Goal: Information Seeking & Learning: Learn about a topic

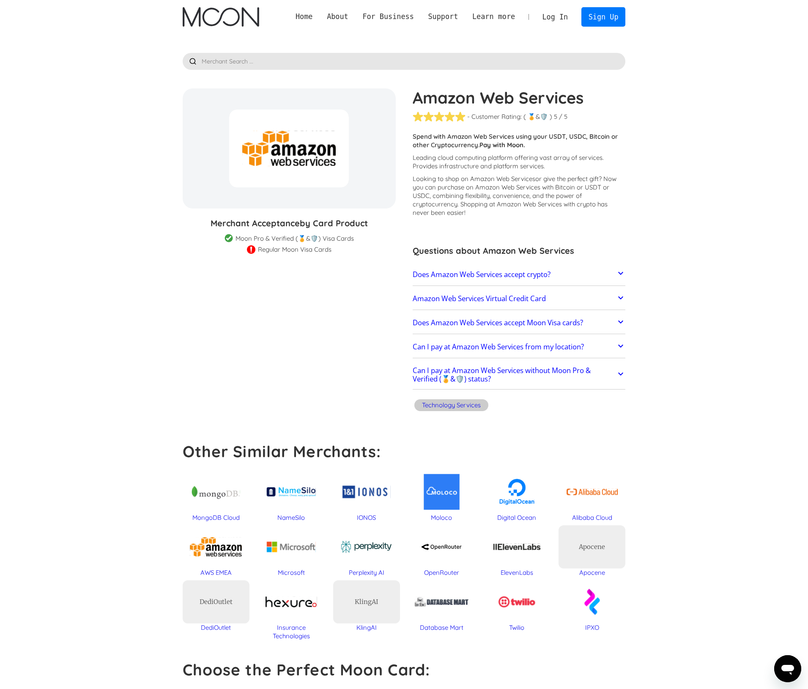
click at [597, 276] on link "Does Amazon Web Services accept crypto?" at bounding box center [519, 274] width 213 height 18
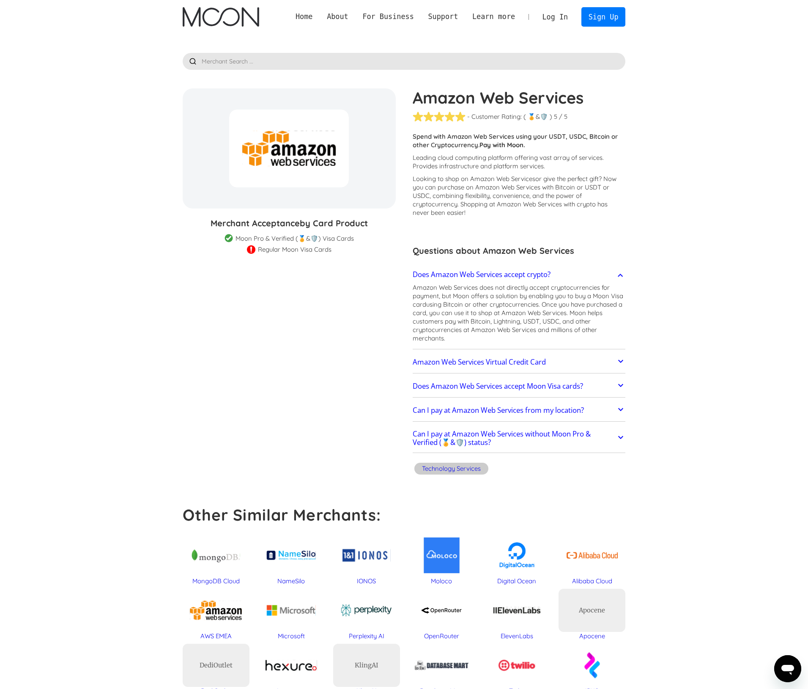
click at [604, 274] on link "Does Amazon Web Services accept crypto?" at bounding box center [519, 274] width 213 height 18
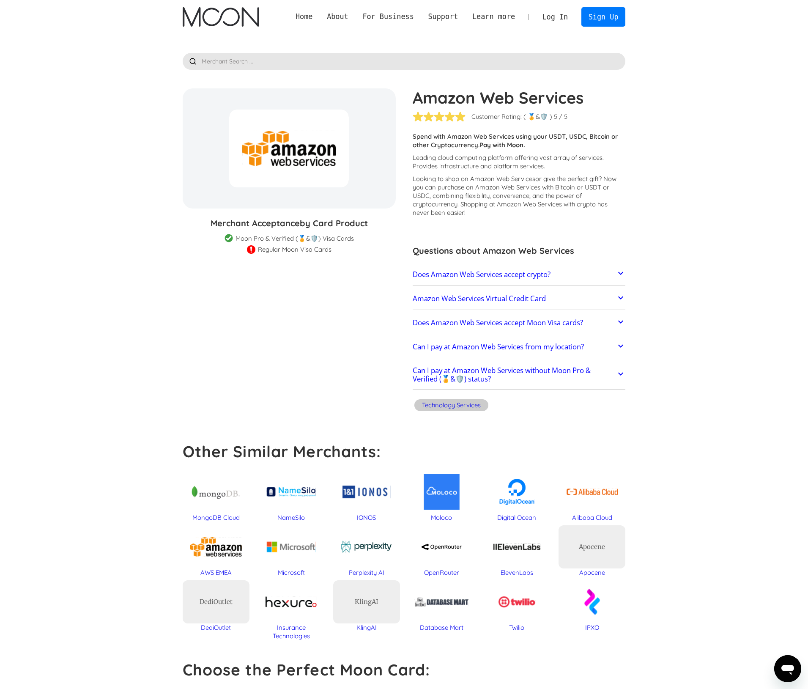
click at [593, 295] on link "Amazon Web Services Virtual Credit Card" at bounding box center [519, 299] width 213 height 18
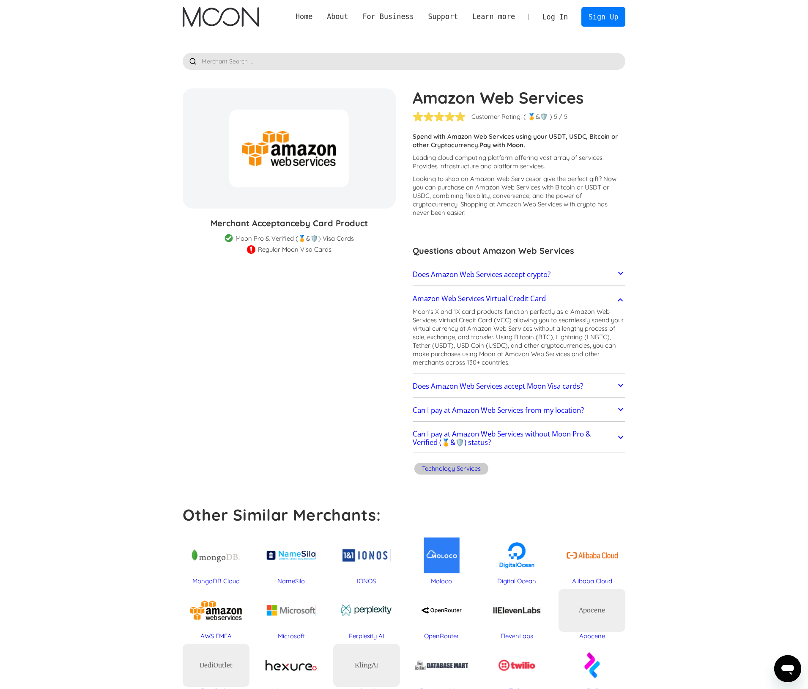
click at [593, 300] on link "Amazon Web Services Virtual Credit Card" at bounding box center [519, 299] width 213 height 18
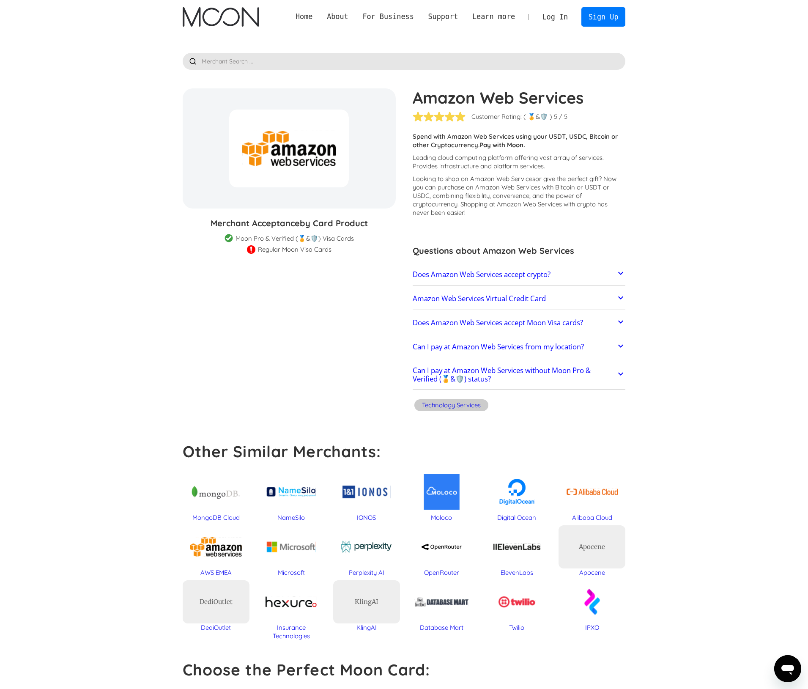
click at [609, 323] on link "Does Amazon Web Services accept Moon Visa cards?" at bounding box center [519, 323] width 213 height 18
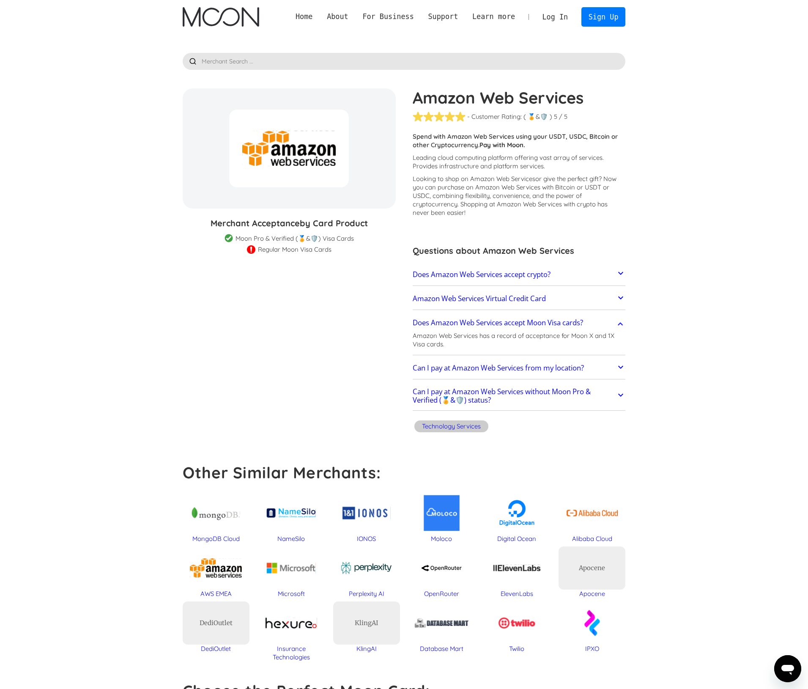
click at [609, 323] on link "Does Amazon Web Services accept Moon Visa cards?" at bounding box center [519, 323] width 213 height 18
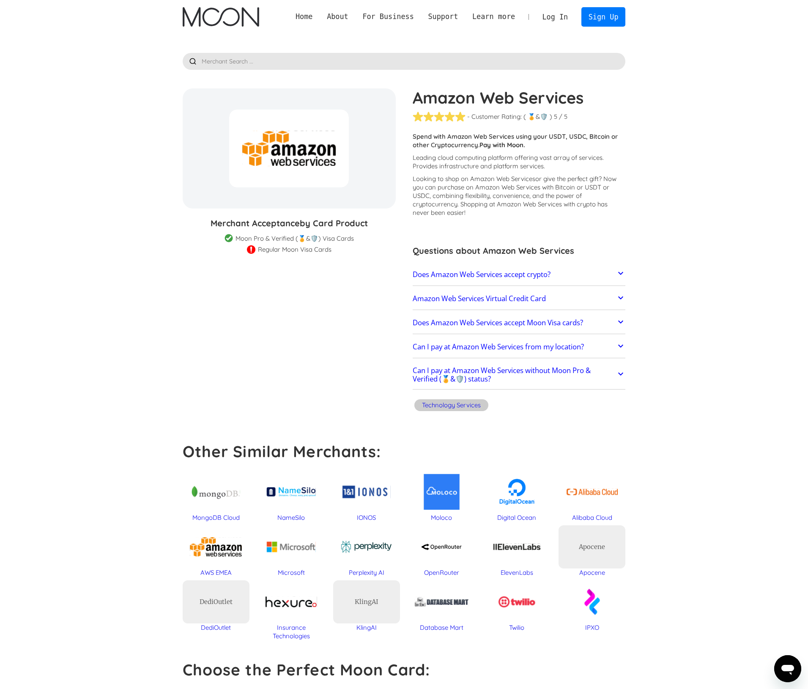
click at [620, 347] on icon at bounding box center [620, 346] width 10 height 10
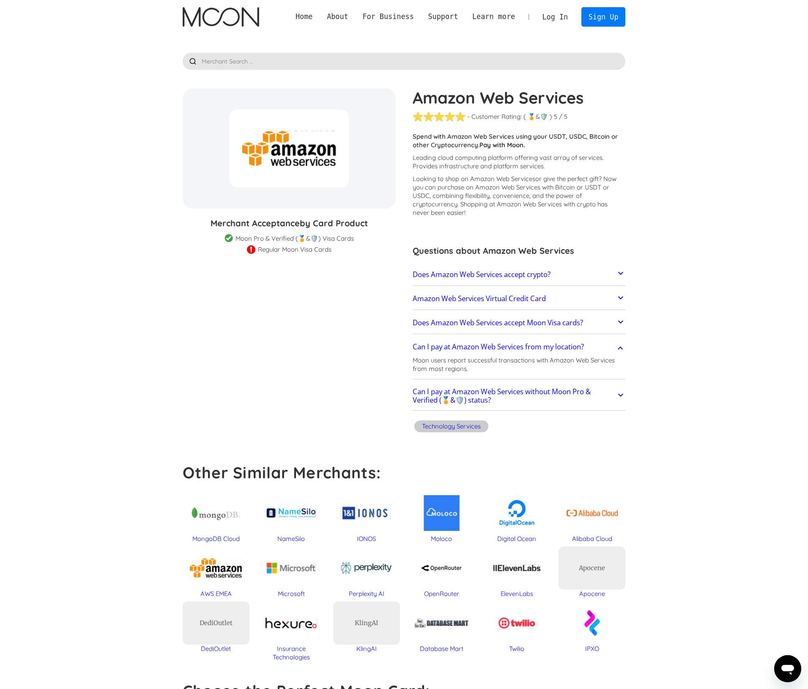
click at [620, 347] on icon at bounding box center [620, 347] width 5 height 3
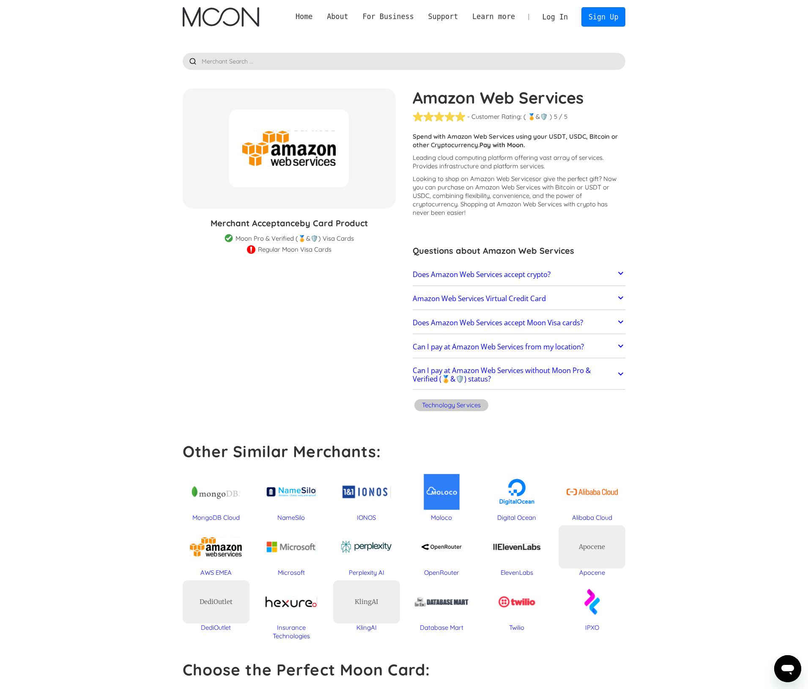
click at [619, 374] on icon at bounding box center [620, 373] width 5 height 3
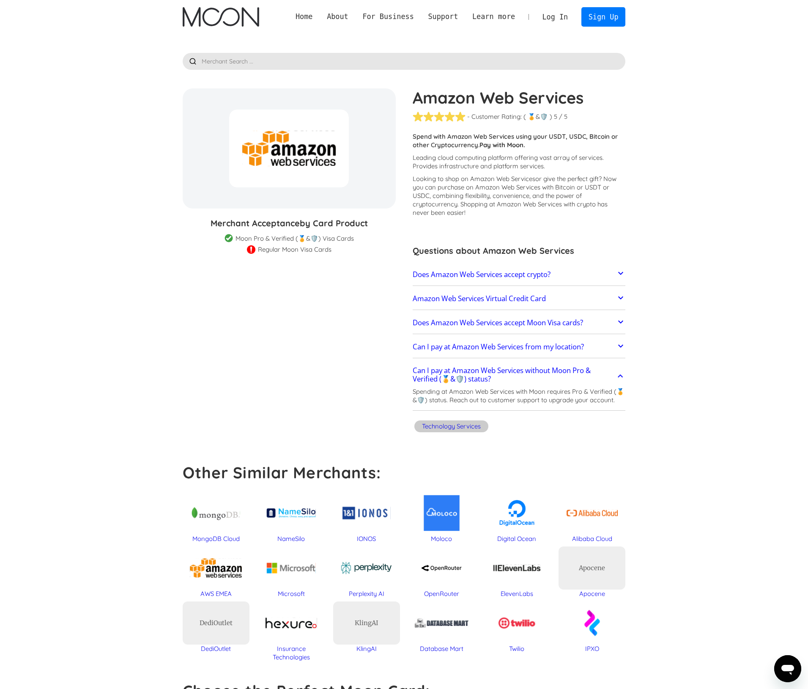
click at [619, 374] on icon at bounding box center [620, 376] width 10 height 10
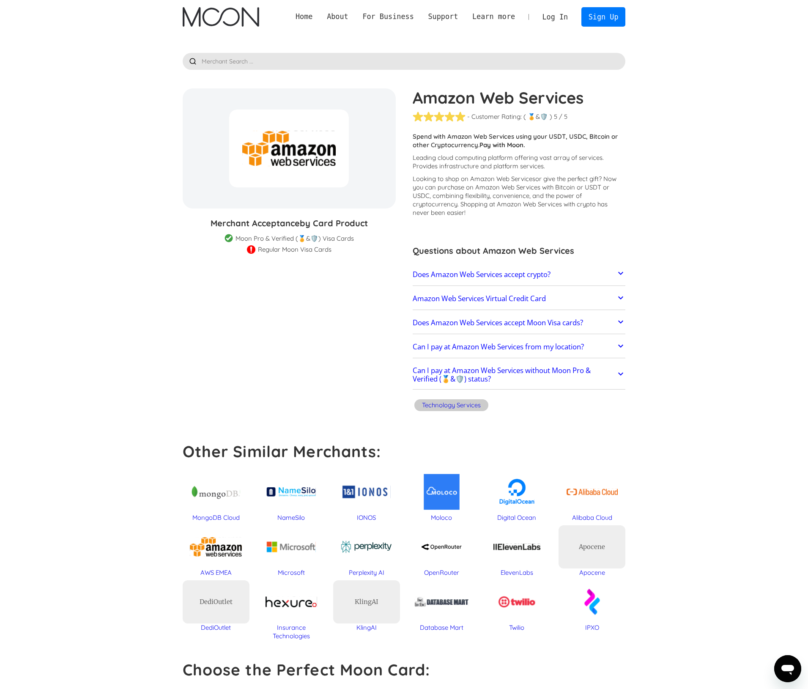
click at [293, 58] on input "text" at bounding box center [404, 61] width 443 height 17
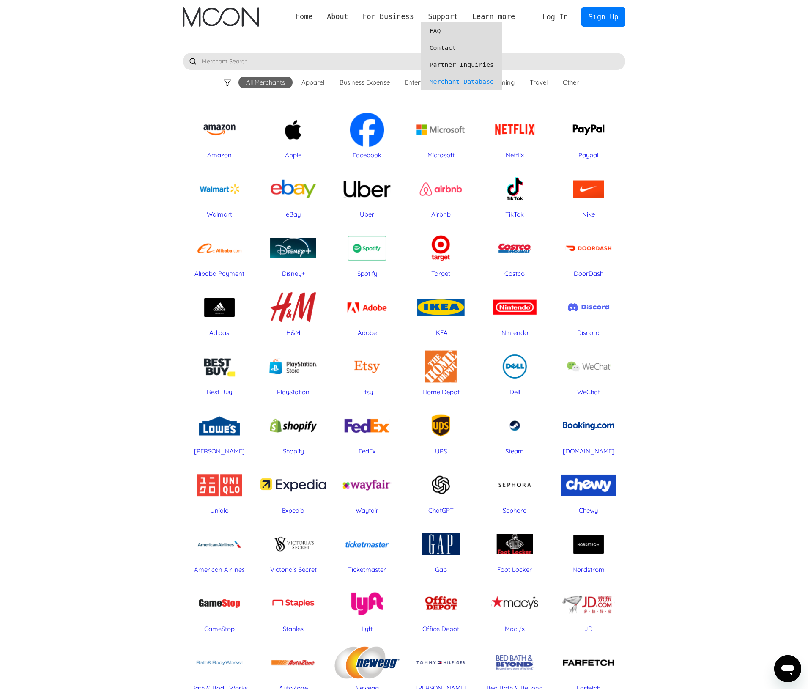
click at [447, 30] on link "FAQ" at bounding box center [461, 30] width 81 height 17
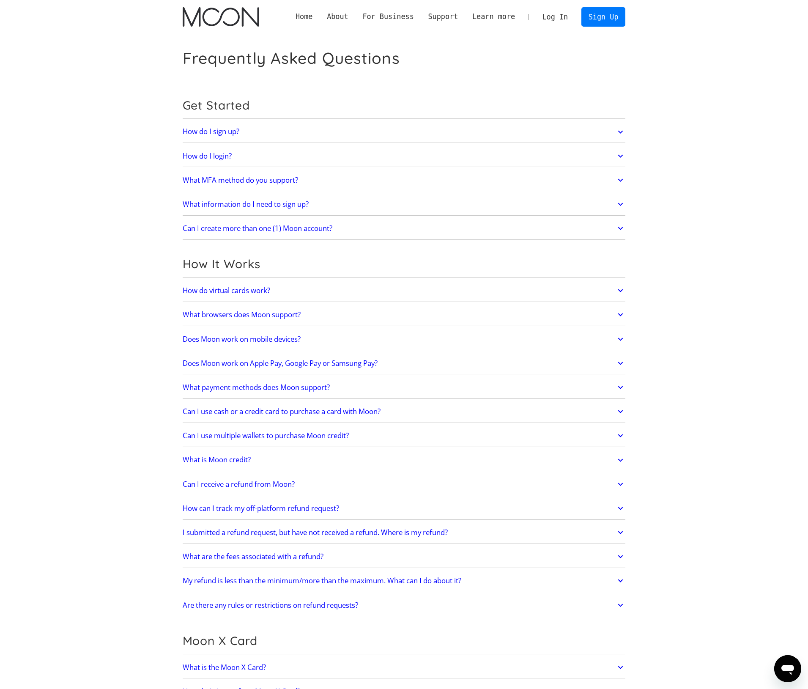
scroll to position [829, 0]
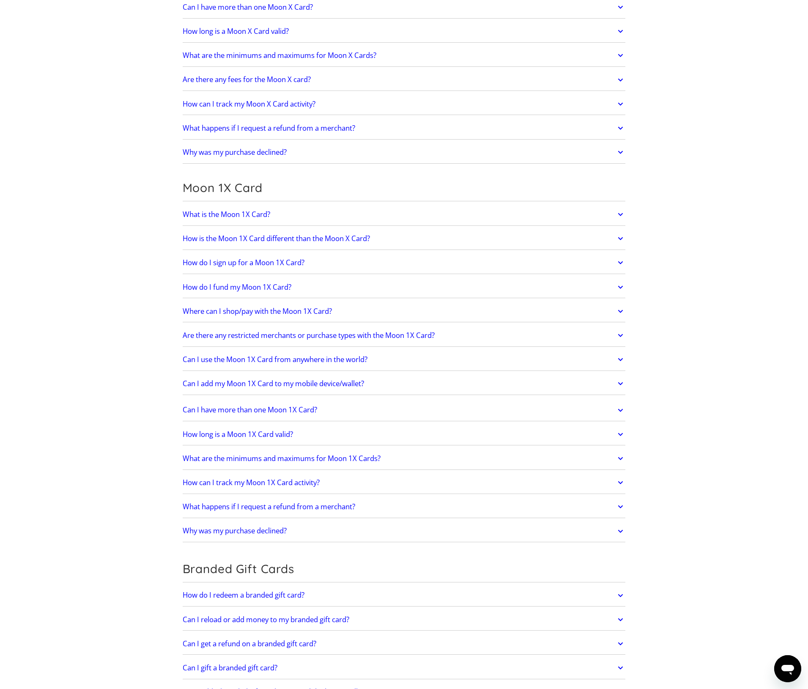
click at [406, 13] on link "Can I have more than one Moon X Card?" at bounding box center [404, 7] width 443 height 18
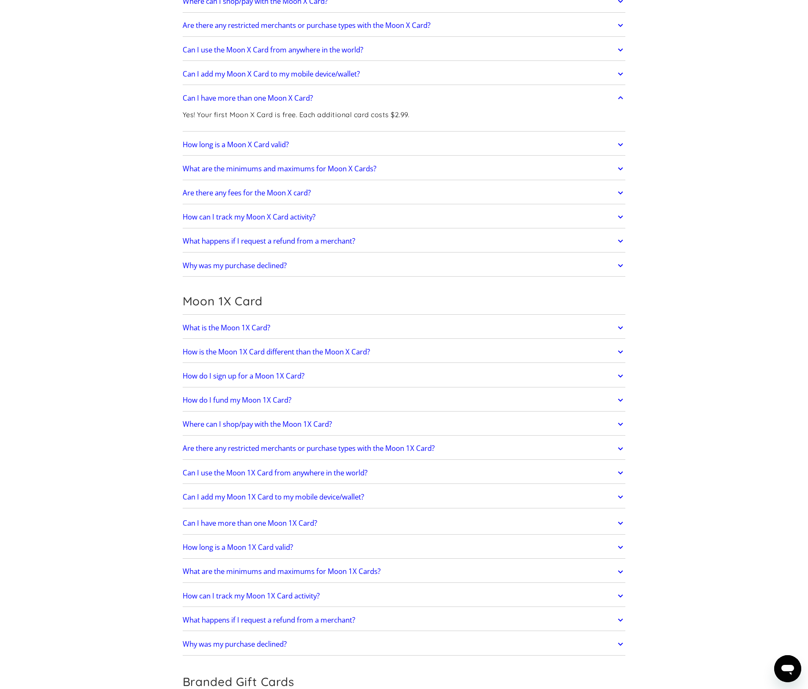
click at [396, 190] on link "Are there any fees for the Moon X card?" at bounding box center [404, 193] width 443 height 18
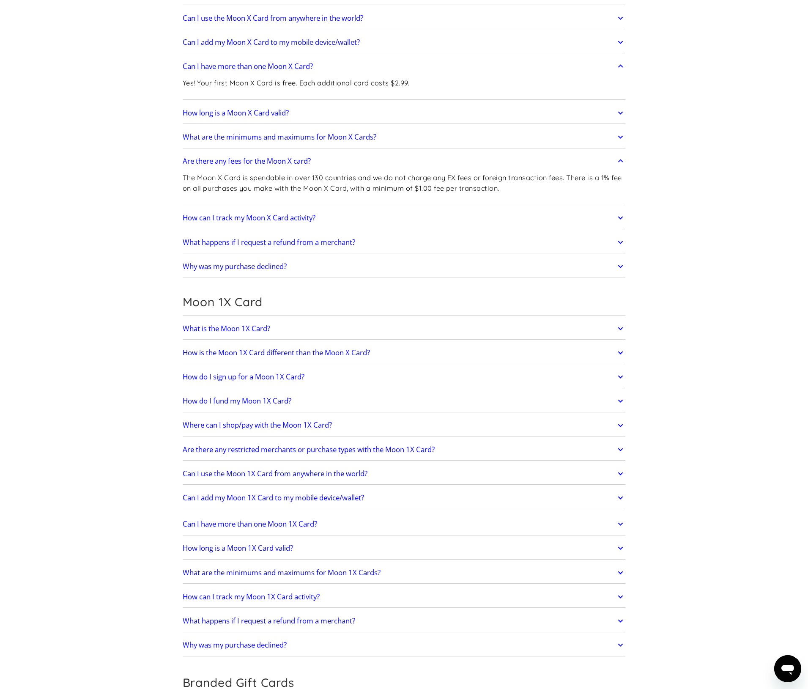
scroll to position [771, 0]
click at [386, 214] on link "How can I track my Moon X Card activity?" at bounding box center [404, 217] width 443 height 18
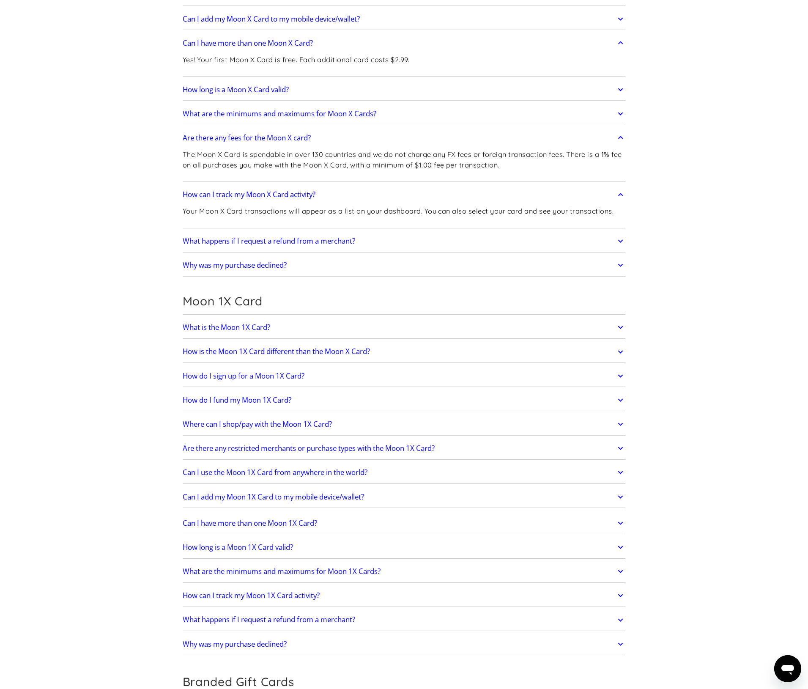
click at [395, 235] on link "What happens if I request a refund from a merchant?" at bounding box center [404, 241] width 443 height 18
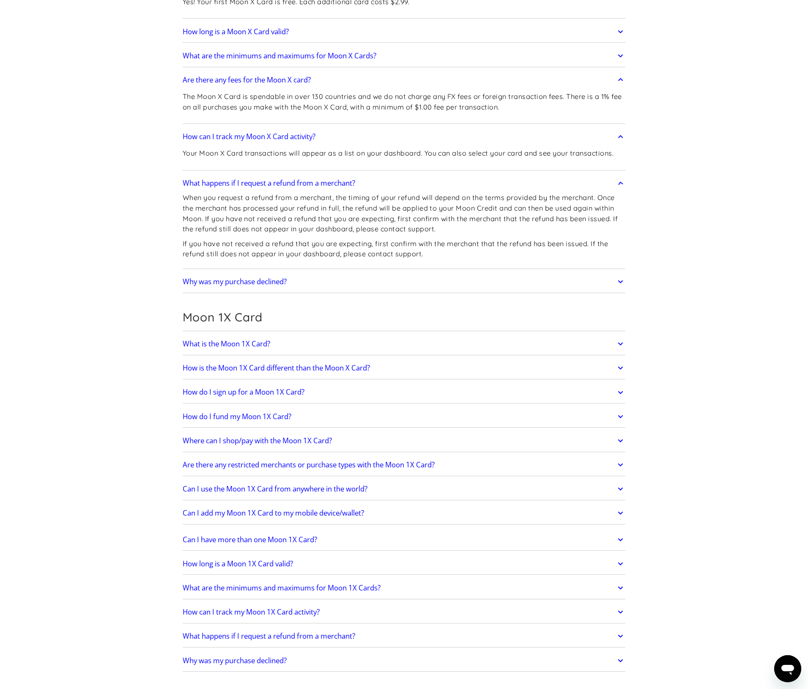
scroll to position [871, 0]
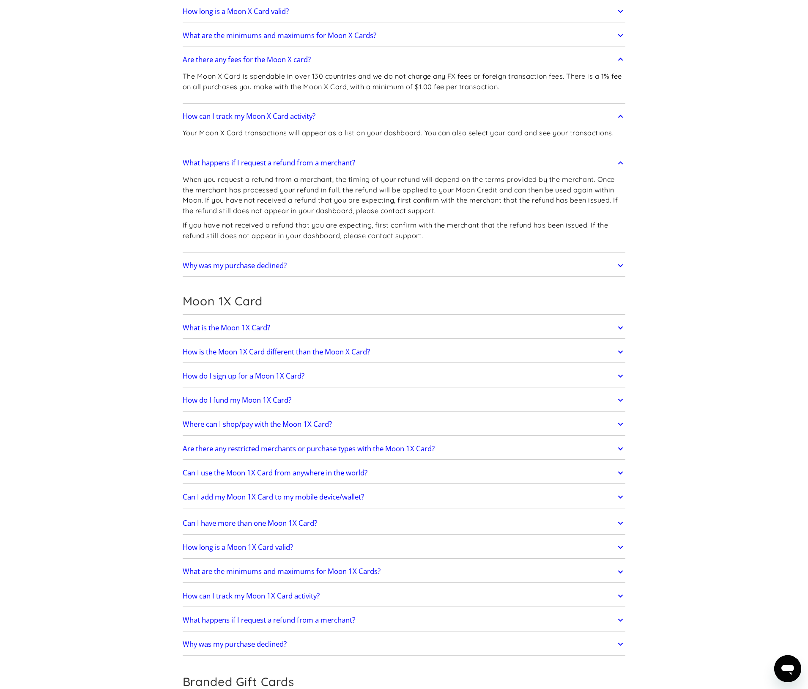
click at [394, 254] on div "What is the Moon X Card? The Moon X Card is a card linked to your Moon Credit t…" at bounding box center [404, 31] width 443 height 492
click at [394, 262] on link "Why was my purchase declined?" at bounding box center [404, 266] width 443 height 18
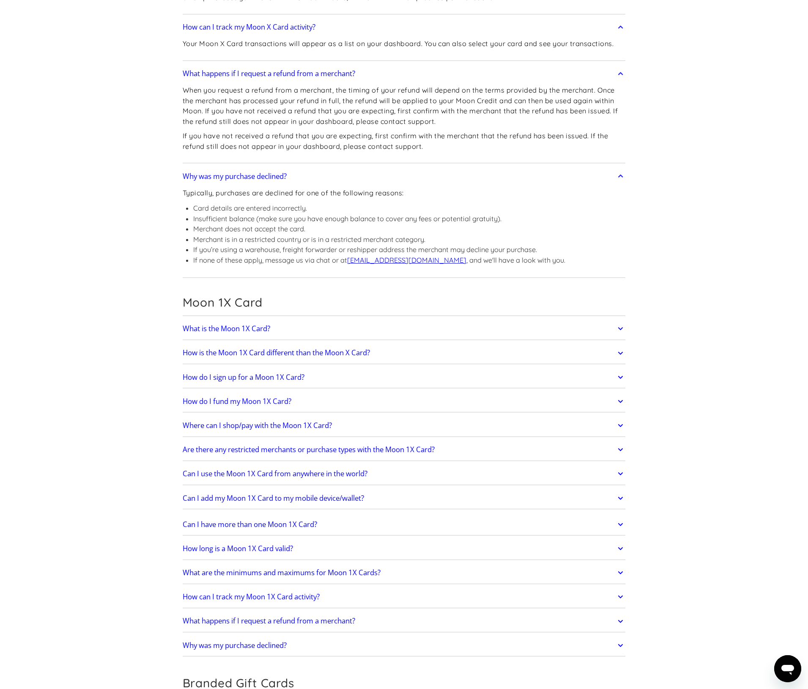
scroll to position [962, 0]
